Goal: Task Accomplishment & Management: Manage account settings

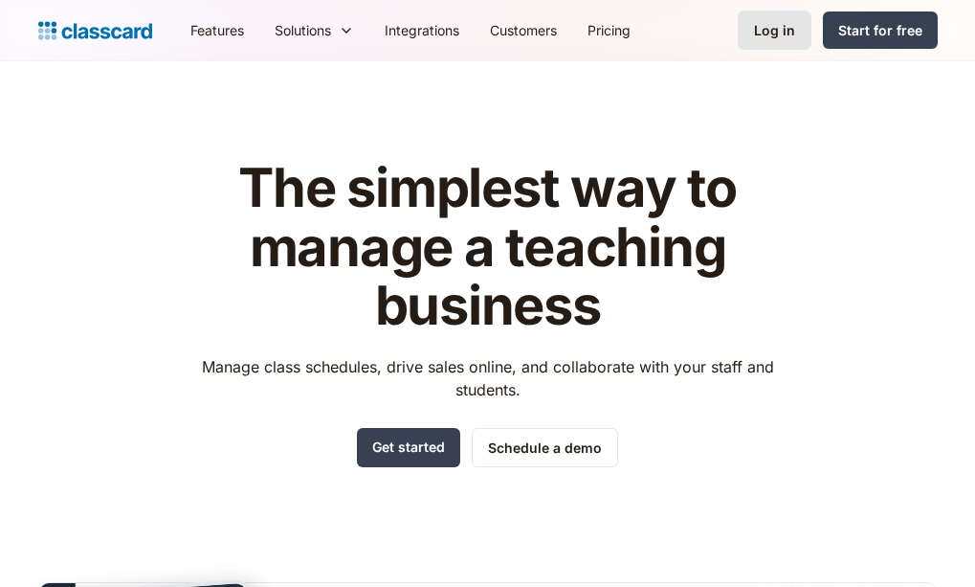
click at [781, 24] on div "Log in" at bounding box center [774, 30] width 41 height 20
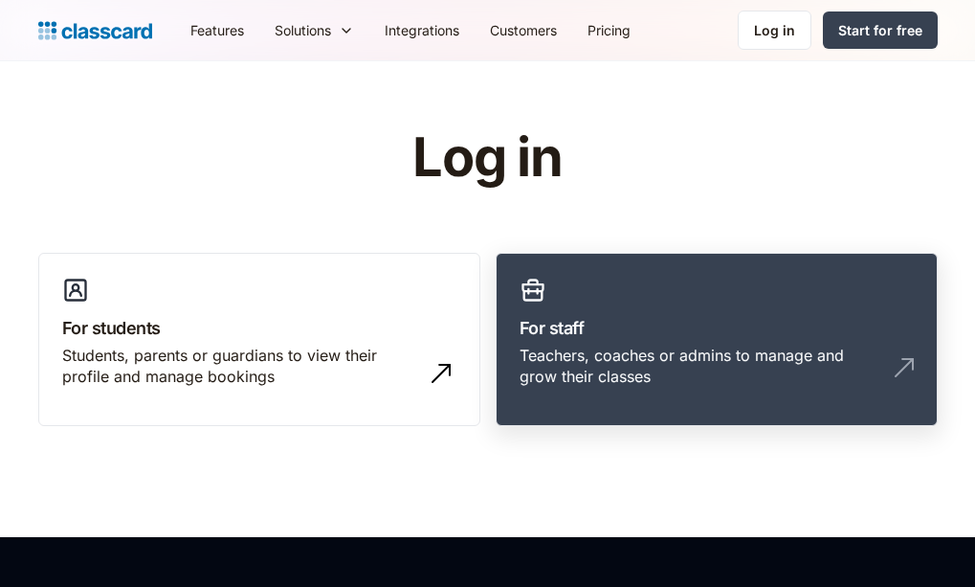
click at [664, 359] on div "Teachers, coaches or admins to manage and grow their classes" at bounding box center [698, 366] width 356 height 43
